Goal: Book appointment/travel/reservation

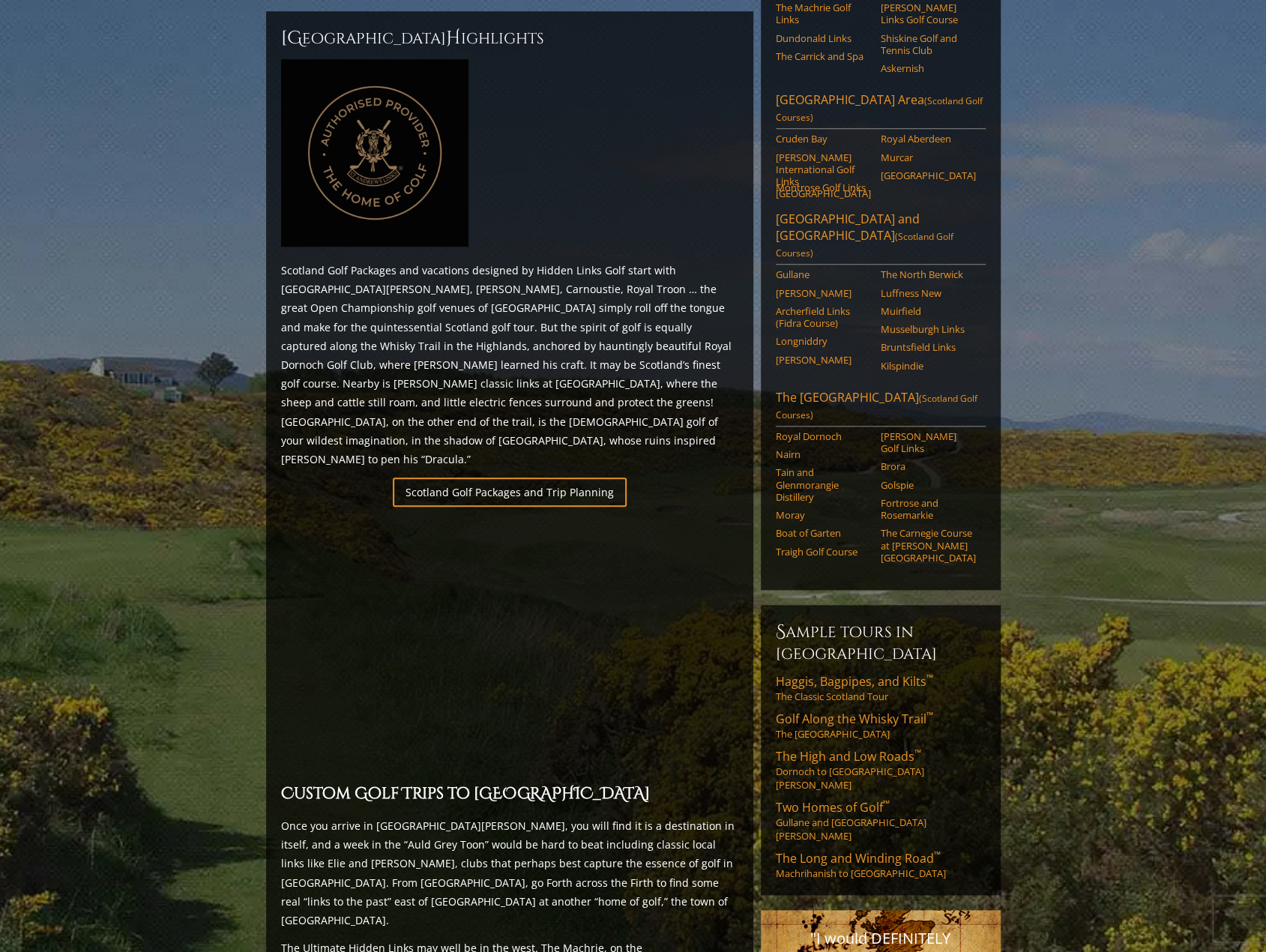
scroll to position [630, 0]
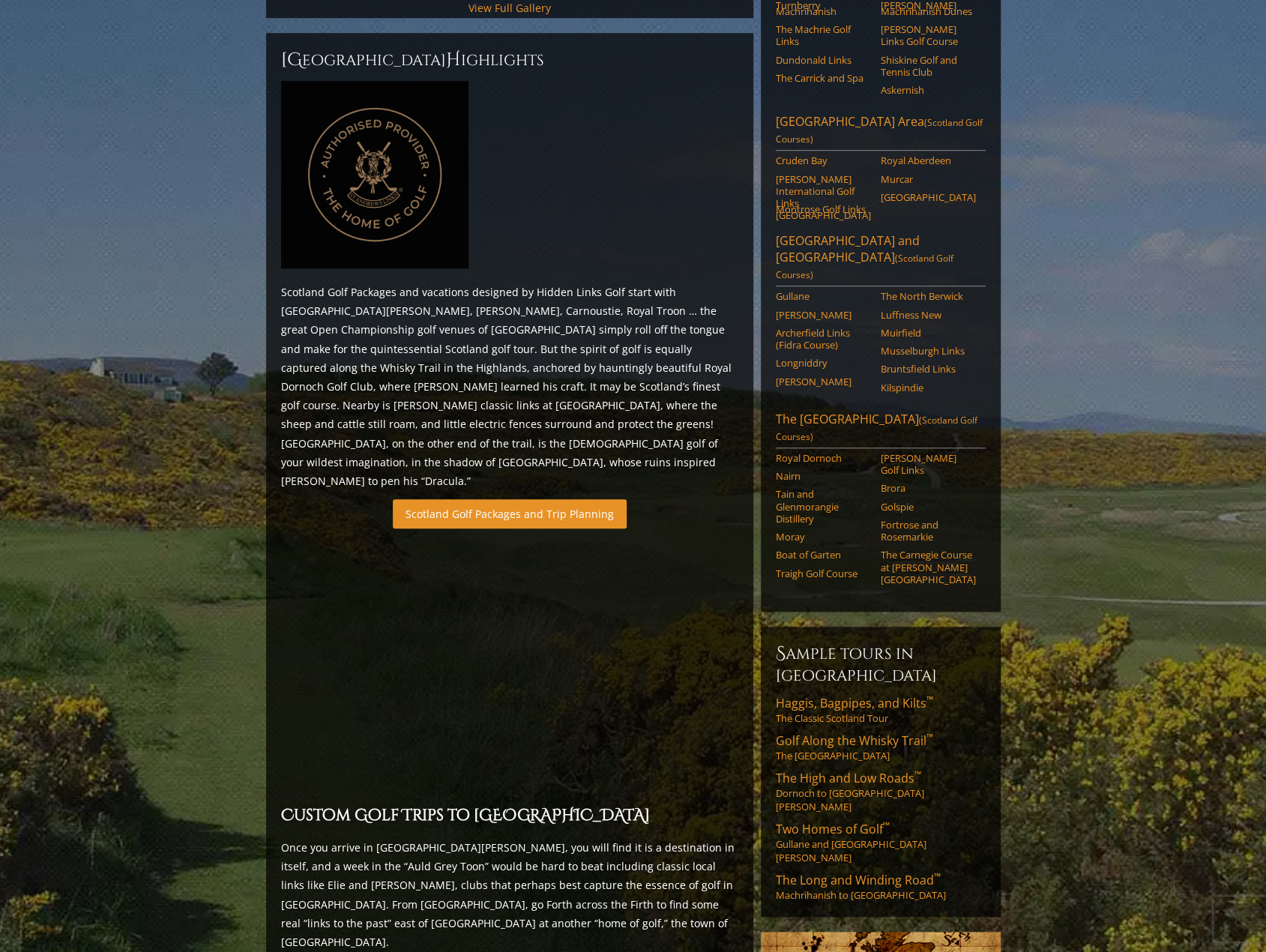
click at [545, 499] on link "Scotland Golf Packages and Trip Planning" at bounding box center [510, 513] width 234 height 29
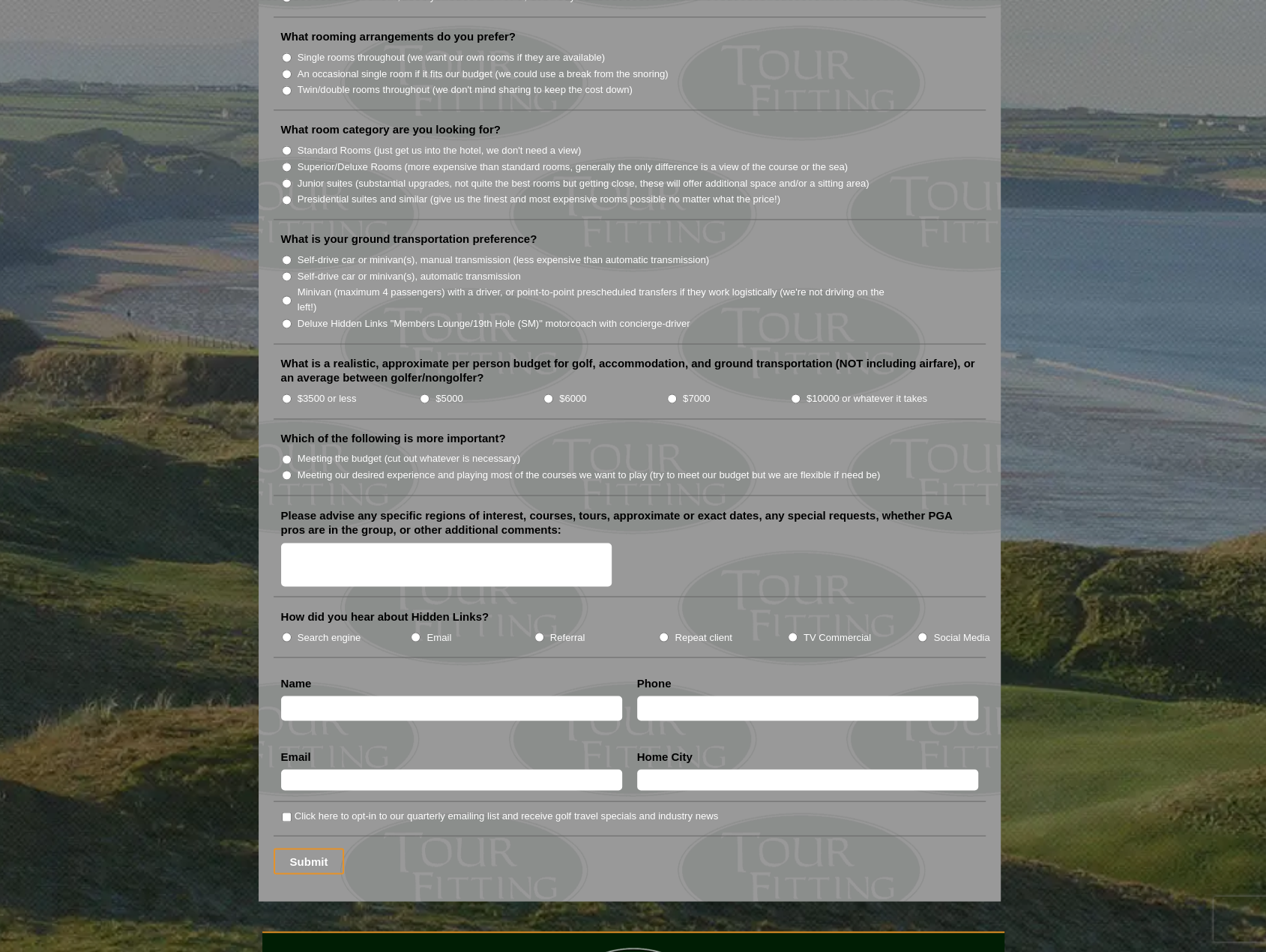
scroll to position [1649, 0]
